Goal: Use online tool/utility

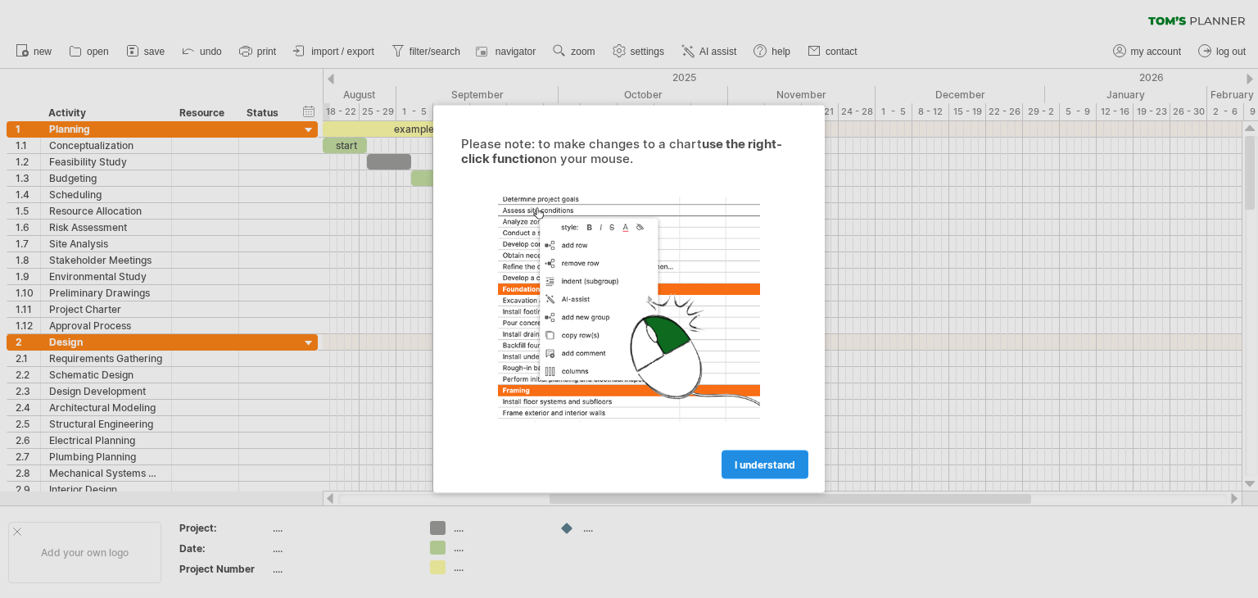
click at [757, 468] on span "I understand" at bounding box center [765, 465] width 61 height 12
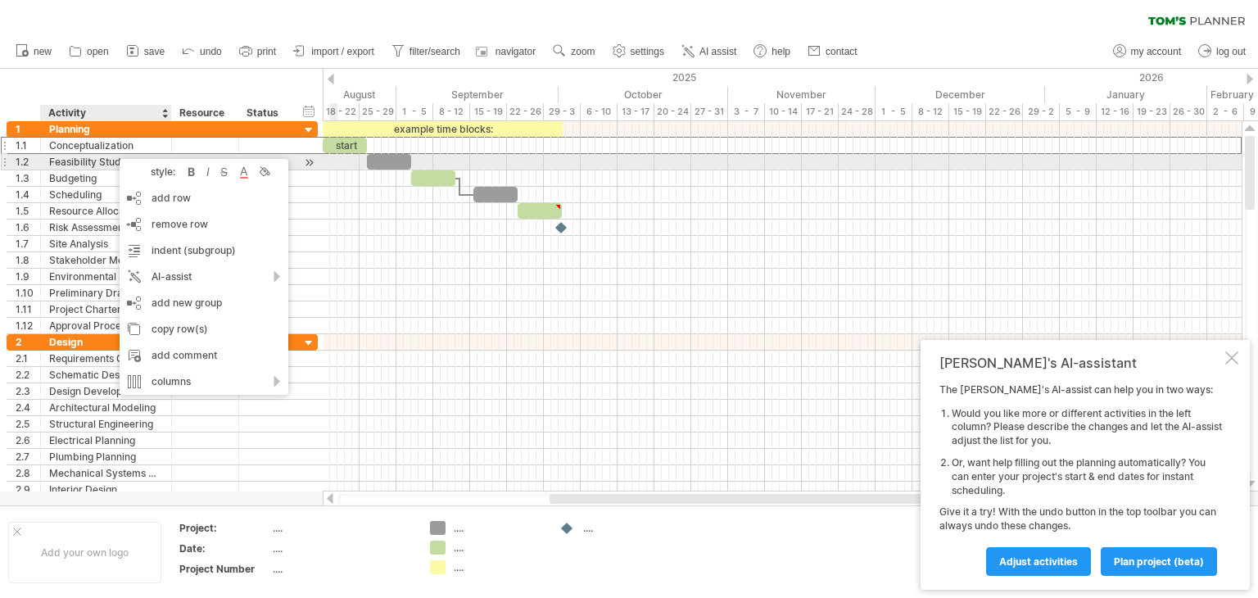
click at [84, 161] on div "Feasibility Study" at bounding box center [106, 162] width 114 height 16
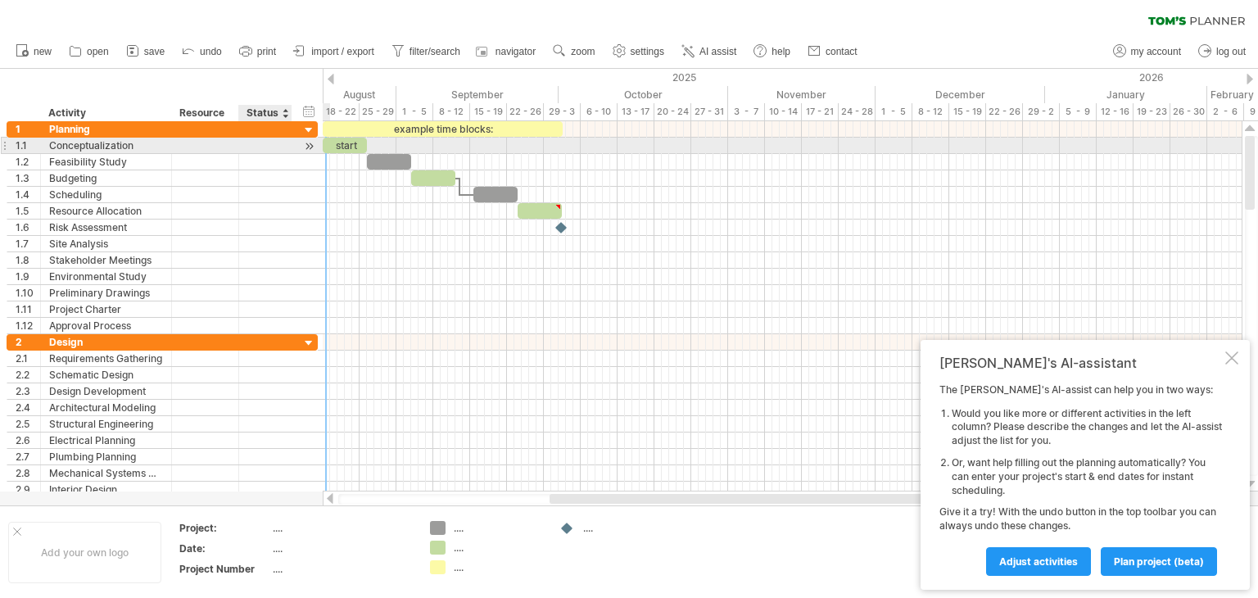
click at [310, 145] on div at bounding box center [309, 146] width 16 height 17
click at [309, 145] on div at bounding box center [309, 146] width 16 height 17
click at [308, 146] on div at bounding box center [309, 146] width 16 height 17
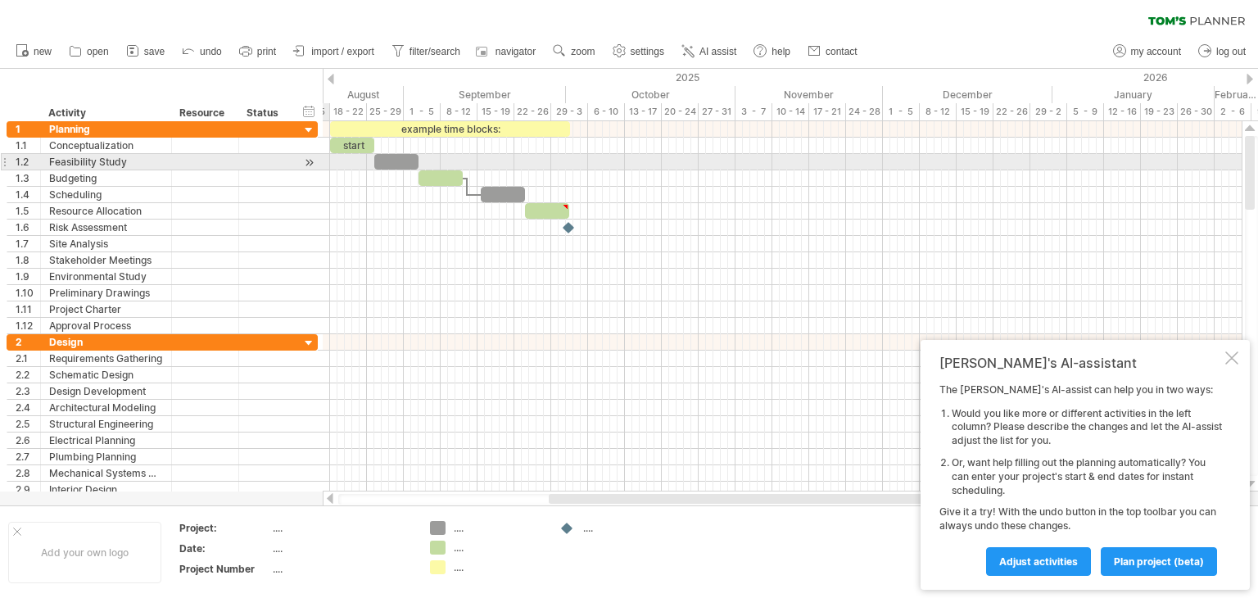
click at [309, 164] on div at bounding box center [309, 162] width 16 height 17
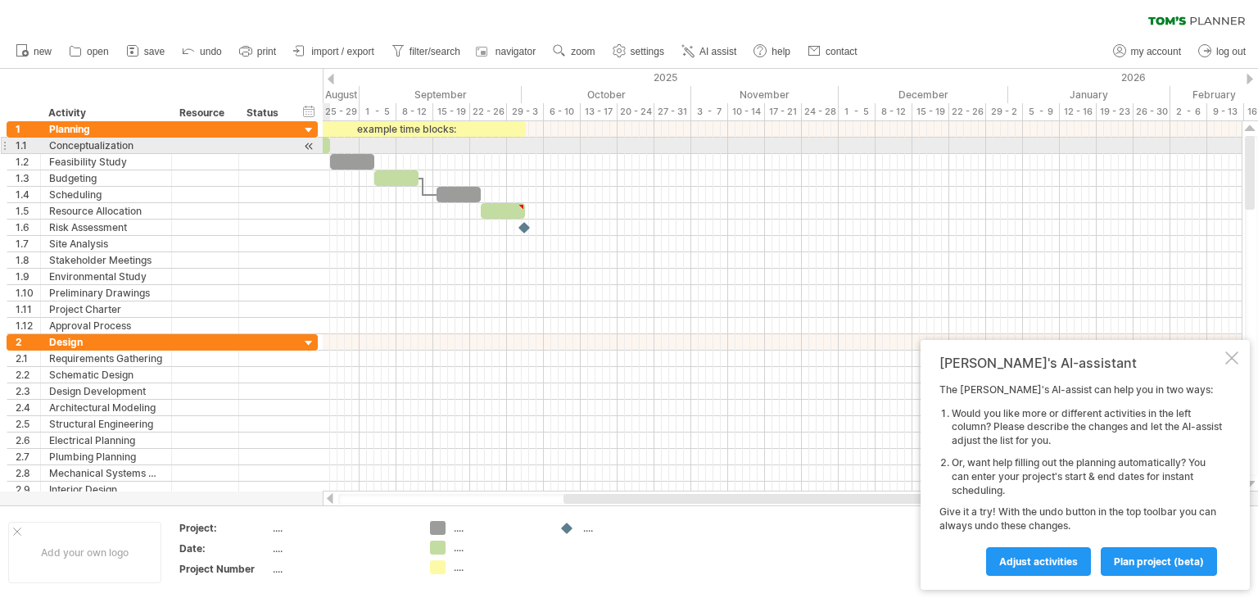
click at [310, 148] on div at bounding box center [309, 146] width 16 height 17
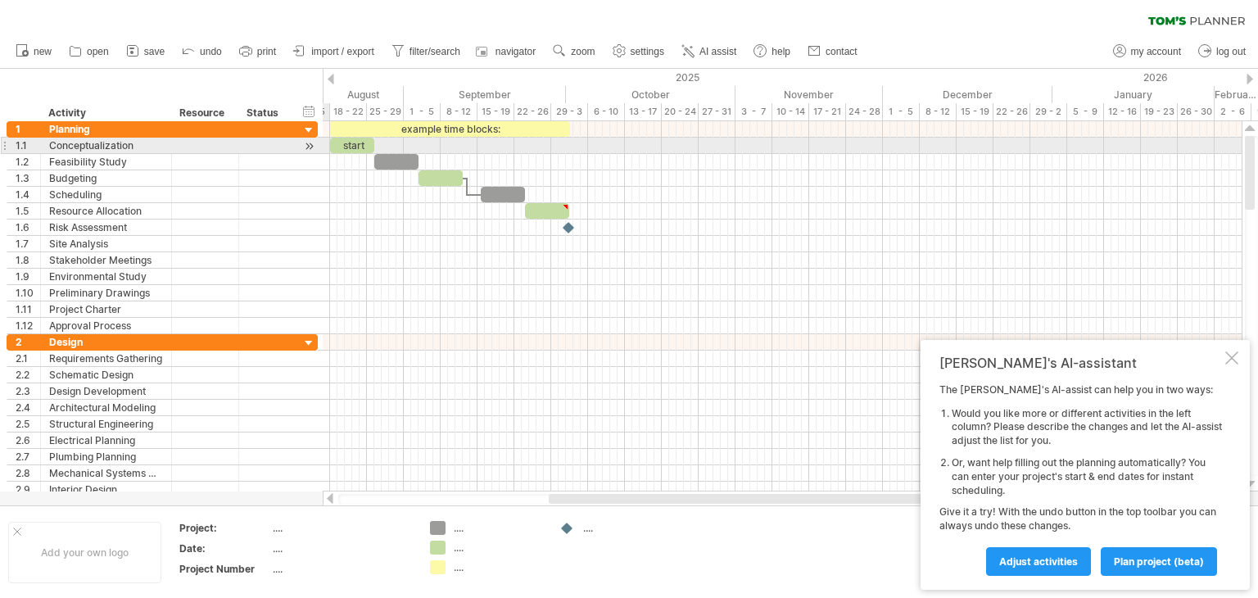
click at [310, 148] on div at bounding box center [309, 146] width 16 height 17
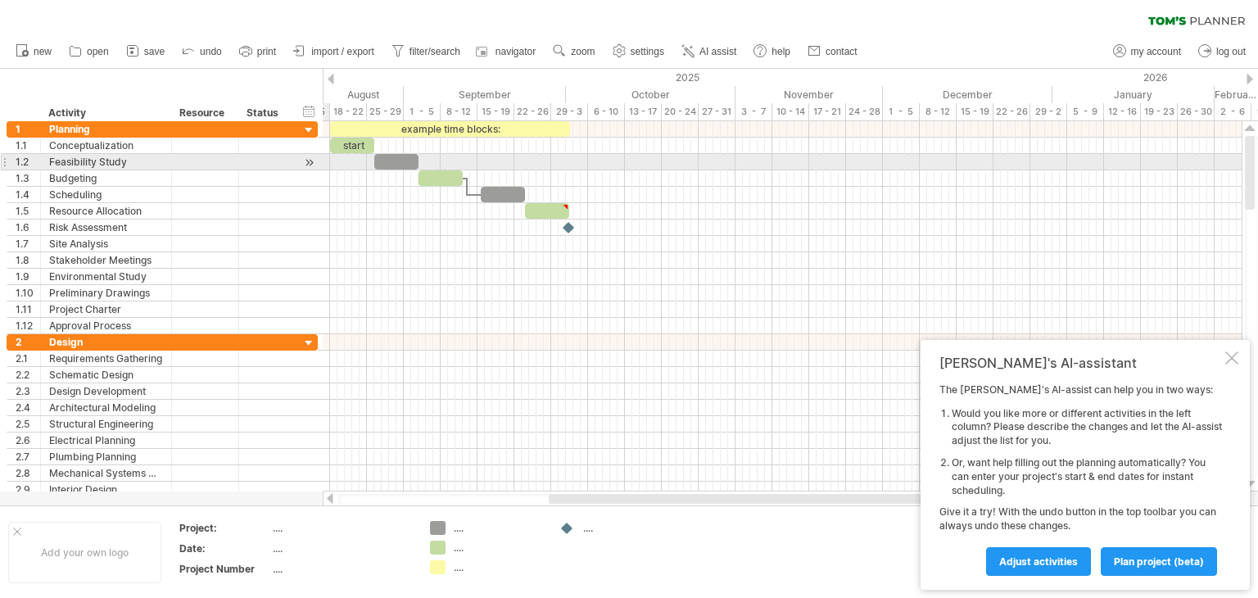
click at [308, 165] on div at bounding box center [309, 162] width 16 height 17
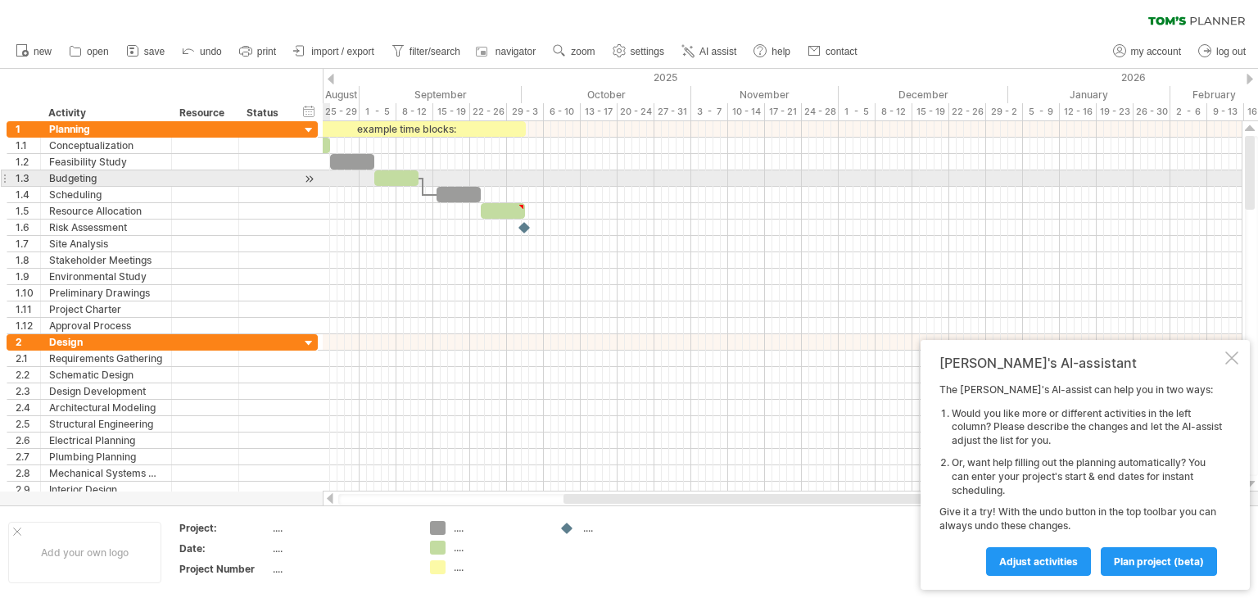
click at [310, 176] on div at bounding box center [309, 178] width 16 height 17
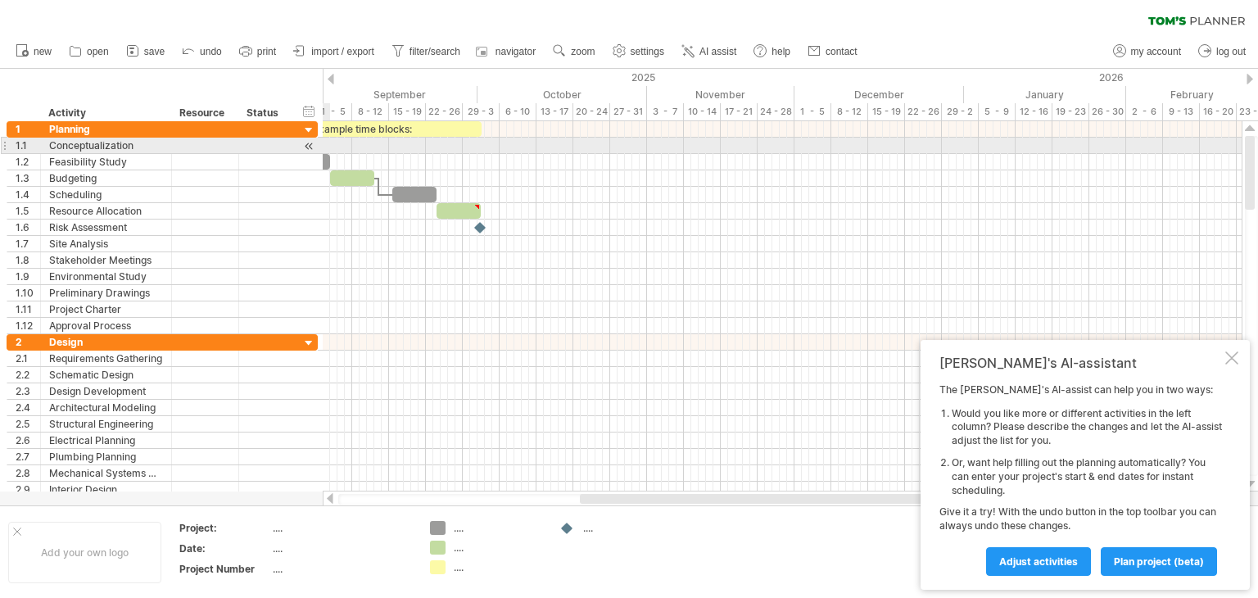
click at [303, 149] on div at bounding box center [309, 146] width 16 height 17
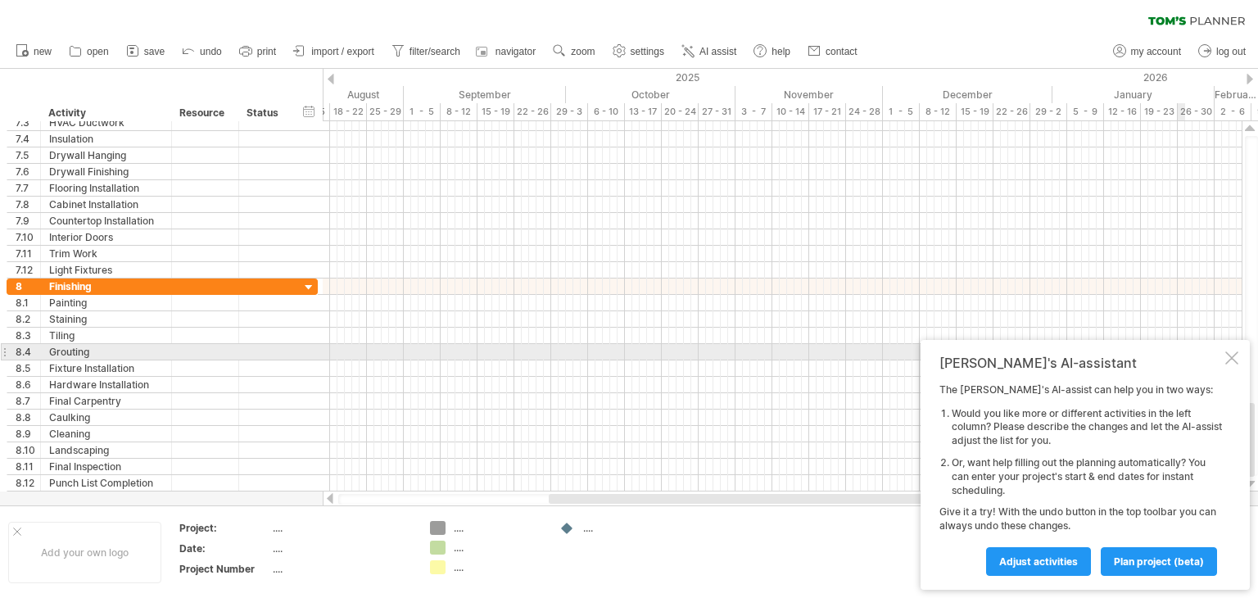
click at [1241, 352] on div "[PERSON_NAME]'s AI-assistant The [PERSON_NAME]'s AI-assist can help you in two …" at bounding box center [1084, 465] width 329 height 250
click at [1233, 355] on div at bounding box center [1231, 357] width 13 height 13
